Goal: Task Accomplishment & Management: Manage account settings

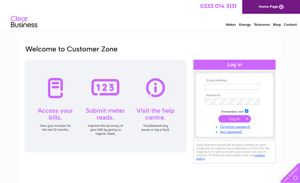
click at [242, 21] on li "Energy" at bounding box center [245, 23] width 12 height 5
click at [118, 21] on div "Water Energy Telecoms Blog Contact" at bounding box center [150, 22] width 300 height 17
type input "andy@bearsdenautoservices.co.uk"
click at [176, 46] on div "Email Address: andy@bearsdenautoservices.co.uk Password:" at bounding box center [150, 105] width 252 height 120
click at [230, 118] on input "submit" at bounding box center [235, 118] width 33 height 7
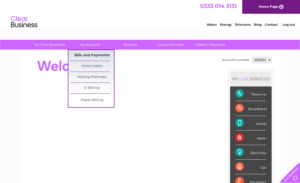
click at [90, 55] on link "Bills and Payments" at bounding box center [92, 55] width 44 height 11
click at [90, 54] on link "Bills and Payments" at bounding box center [92, 55] width 44 height 11
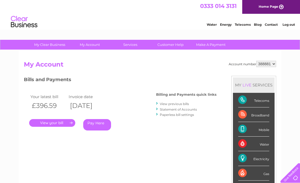
click at [49, 122] on link "." at bounding box center [52, 123] width 46 height 8
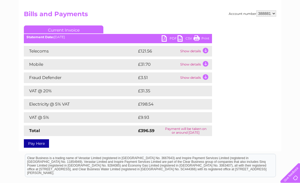
scroll to position [77, 0]
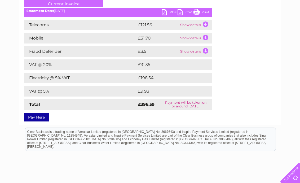
click at [168, 13] on link "PDF" at bounding box center [170, 13] width 16 height 8
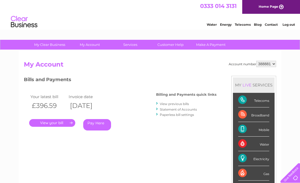
click at [175, 102] on link "View previous bills" at bounding box center [174, 104] width 29 height 4
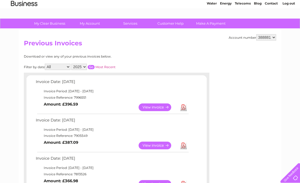
scroll to position [32, 0]
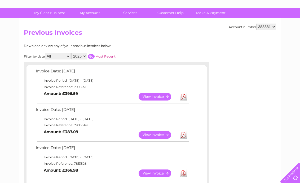
click at [154, 171] on link "View" at bounding box center [158, 173] width 39 height 8
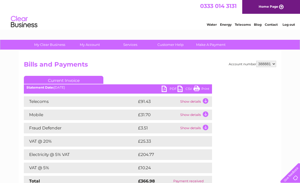
click at [203, 88] on link "Print" at bounding box center [202, 90] width 16 height 8
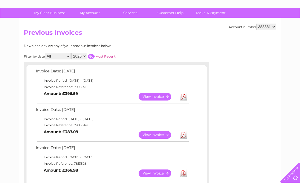
click at [158, 133] on link "View" at bounding box center [158, 135] width 39 height 8
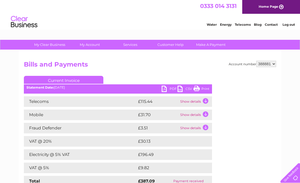
click at [203, 88] on link "Print" at bounding box center [202, 90] width 16 height 8
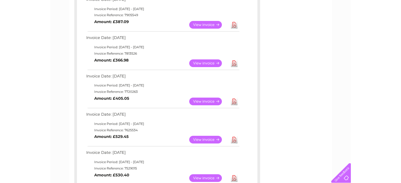
scroll to position [155, 0]
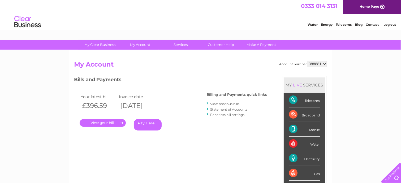
click at [392, 24] on link "Log out" at bounding box center [389, 25] width 12 height 4
